Goal: Information Seeking & Learning: Find specific fact

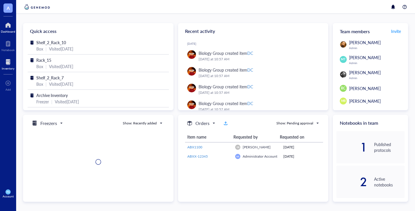
click at [9, 65] on div at bounding box center [8, 61] width 13 height 9
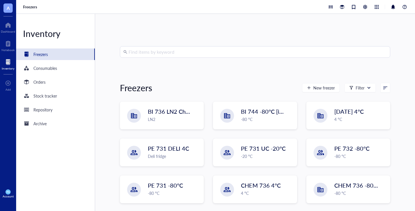
click at [178, 55] on input "search" at bounding box center [258, 51] width 258 height 11
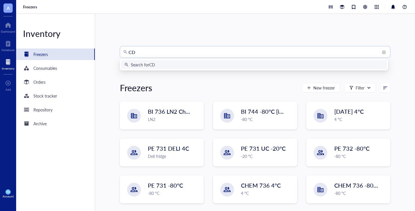
type input "C"
type input "ABXP-1230"
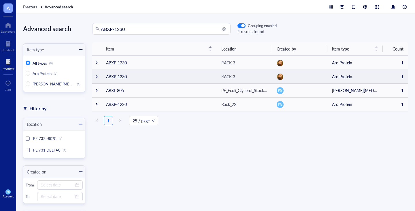
click at [97, 76] on div at bounding box center [97, 76] width 4 height 4
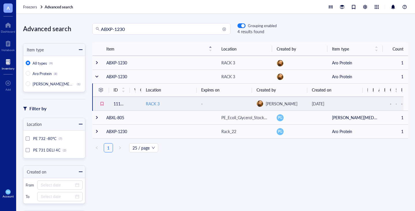
click at [150, 102] on div "RACK 3" at bounding box center [153, 103] width 14 height 6
click at [119, 100] on td "11187" at bounding box center [119, 104] width 21 height 14
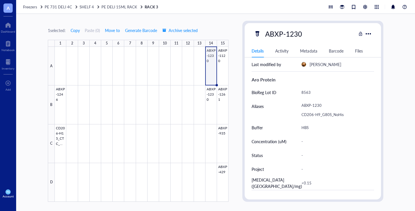
scroll to position [29, 0]
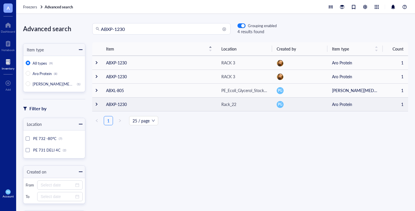
click at [96, 102] on div at bounding box center [97, 104] width 4 height 4
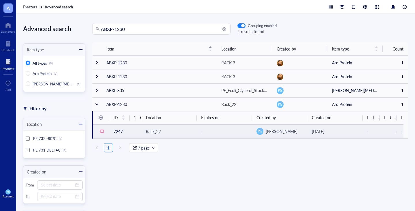
click at [116, 130] on td "7247" at bounding box center [119, 131] width 21 height 14
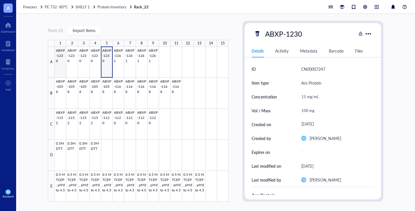
click at [61, 63] on div at bounding box center [142, 124] width 174 height 155
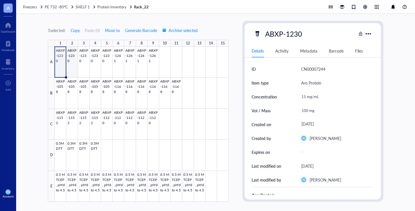
click at [71, 63] on div at bounding box center [142, 124] width 174 height 155
click at [82, 64] on div at bounding box center [142, 124] width 174 height 155
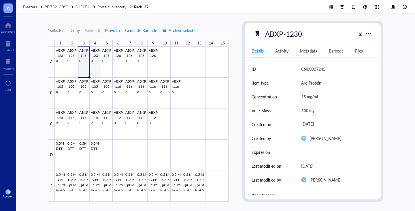
click at [93, 64] on div at bounding box center [142, 124] width 174 height 155
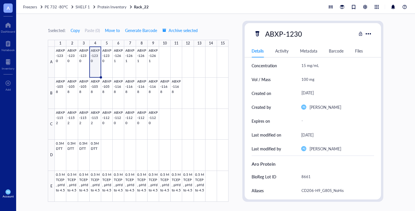
scroll to position [58, 0]
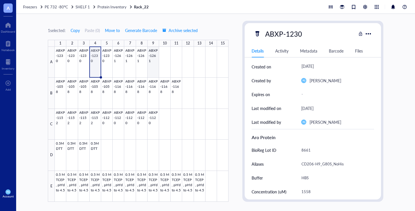
click at [150, 59] on div at bounding box center [142, 124] width 174 height 155
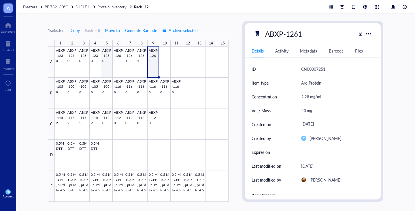
click at [108, 67] on div at bounding box center [142, 124] width 174 height 155
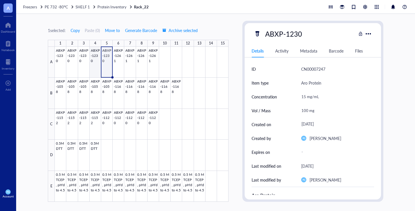
click at [95, 63] on div at bounding box center [142, 124] width 174 height 155
click at [84, 64] on div at bounding box center [142, 124] width 174 height 155
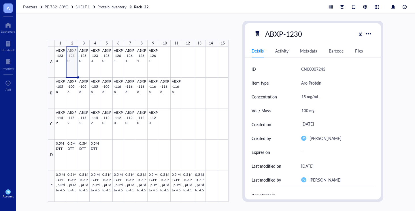
click at [70, 64] on div at bounding box center [142, 124] width 174 height 155
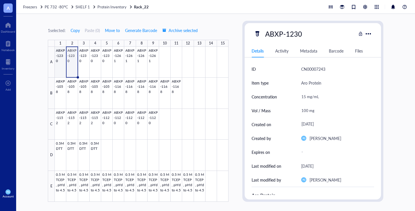
click at [56, 61] on div at bounding box center [142, 124] width 174 height 155
type textarea "Keep everyone on the same page…"
